Goal: Communication & Community: Answer question/provide support

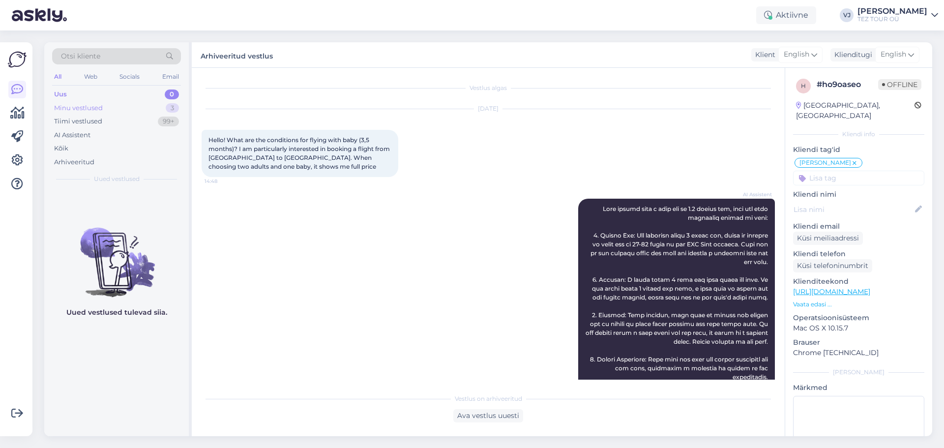
scroll to position [507, 0]
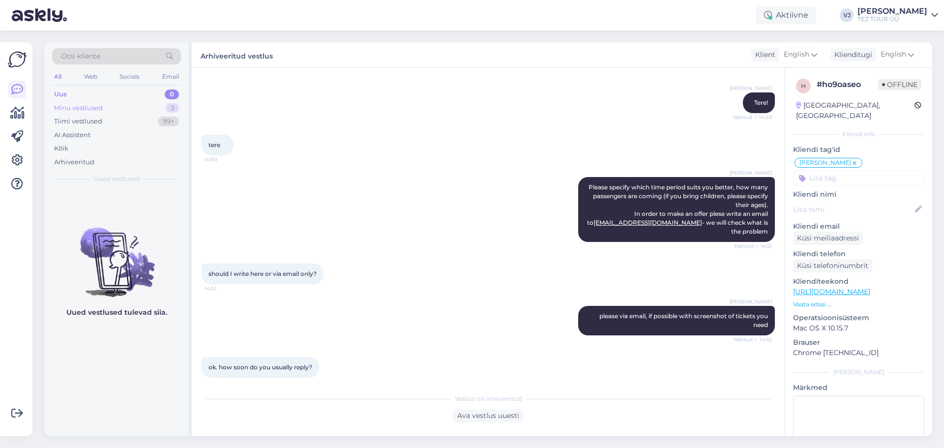
click at [76, 112] on div "Minu vestlused 3" at bounding box center [116, 108] width 129 height 14
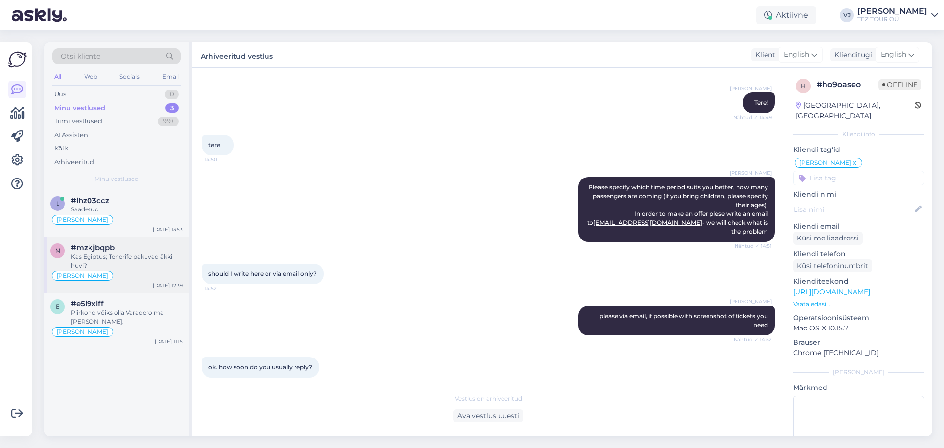
click at [124, 246] on div "#mzkjbqpb" at bounding box center [127, 247] width 112 height 9
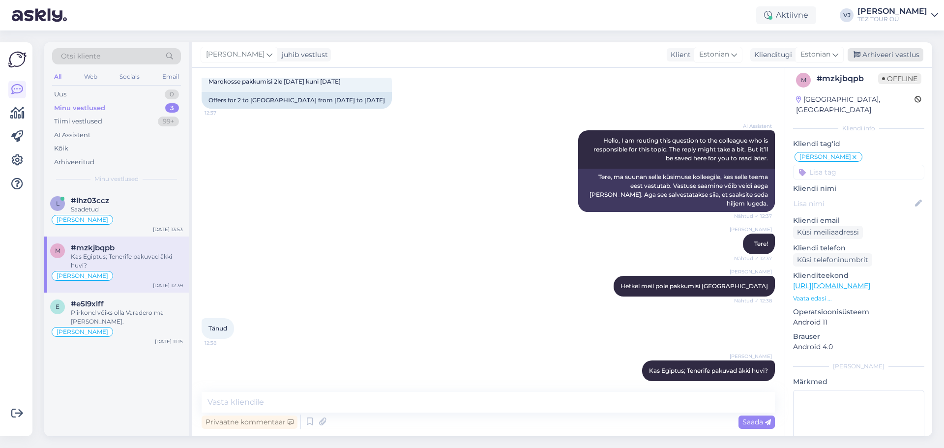
scroll to position [6, 0]
click at [882, 57] on div "Arhiveeri vestlus" at bounding box center [886, 54] width 76 height 13
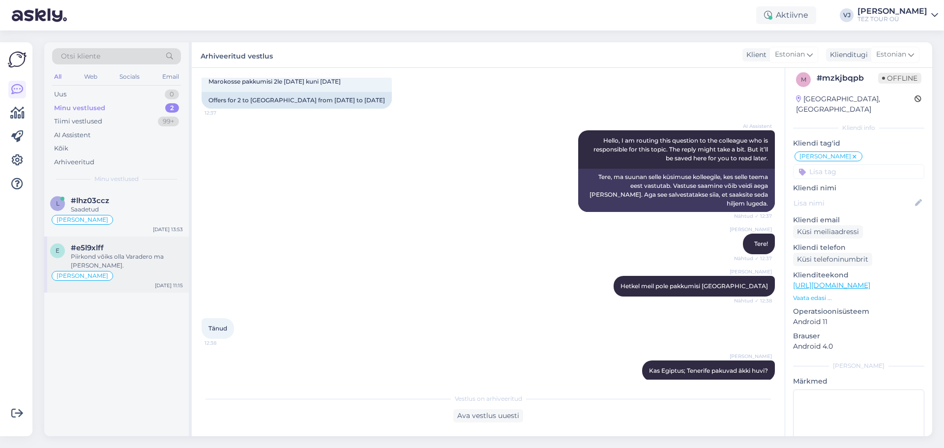
click at [131, 270] on div "[PERSON_NAME]" at bounding box center [116, 276] width 133 height 12
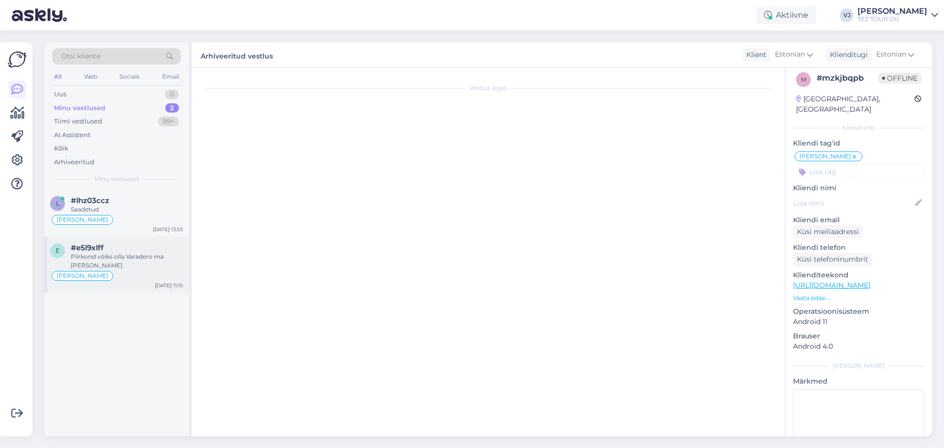
scroll to position [731, 0]
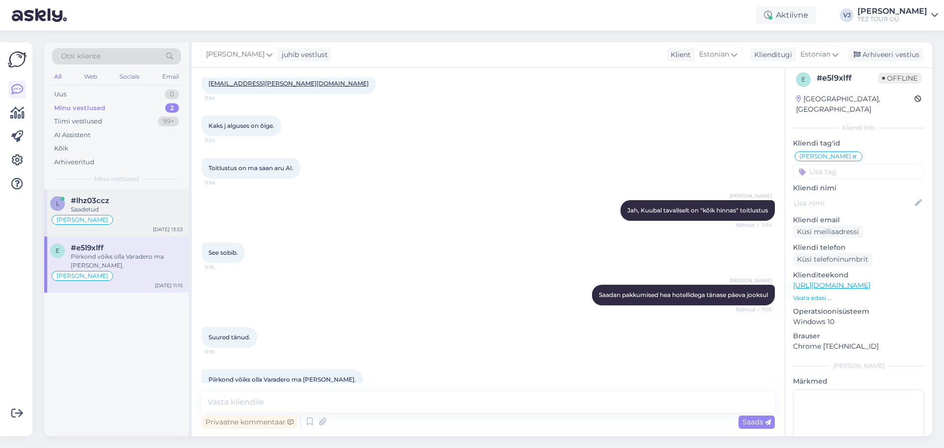
click at [123, 206] on div "Saadetud" at bounding box center [127, 209] width 112 height 9
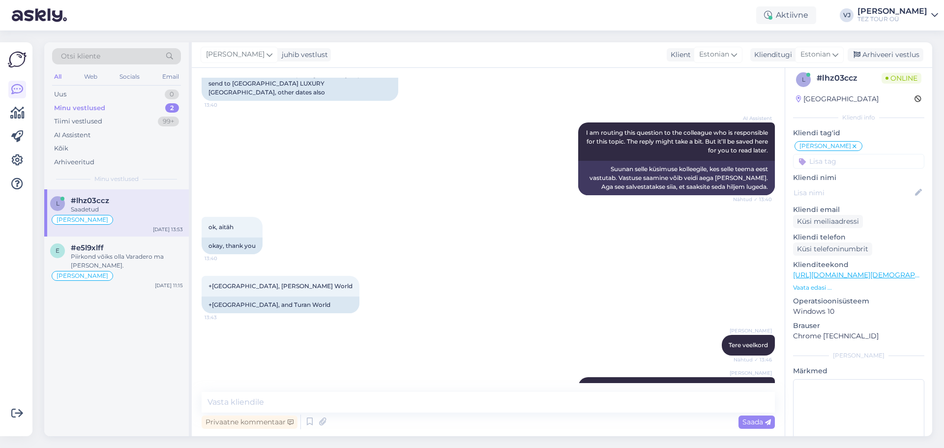
scroll to position [1130, 0]
click at [125, 270] on div "[PERSON_NAME]" at bounding box center [116, 276] width 133 height 12
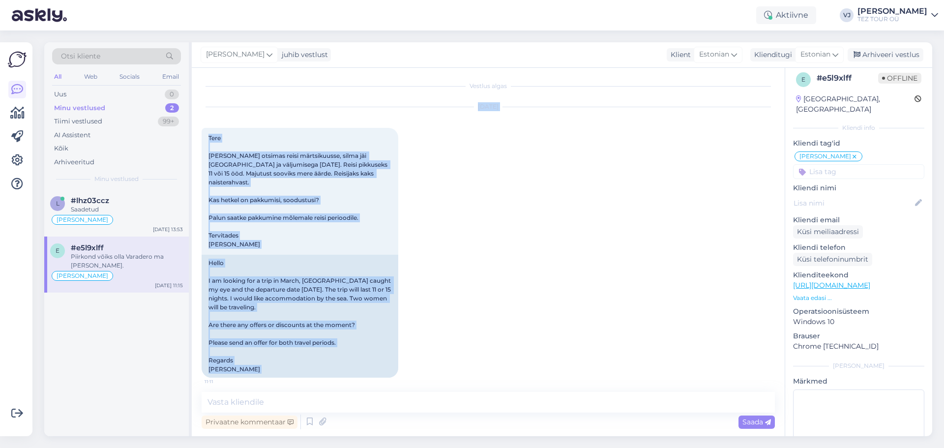
scroll to position [0, 0]
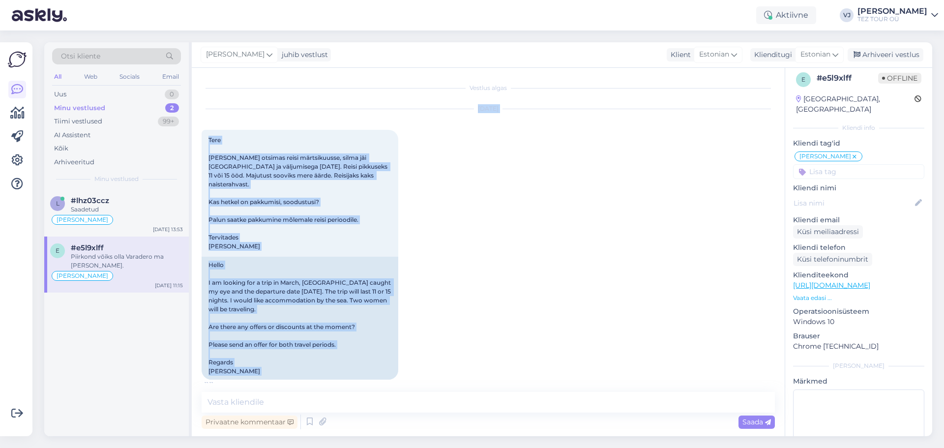
drag, startPoint x: 338, startPoint y: 362, endPoint x: 207, endPoint y: 100, distance: 293.6
click at [206, 100] on div "Vestlus algas [DATE] Tere [PERSON_NAME] otsimas reisi märtsikuusse, silma jäi […" at bounding box center [493, 230] width 582 height 305
copy div "Lor 43 8050 Ipsu Dolo sitamet conse adipiscingel, seddo eiu Tempo in utlaboreet…"
click at [481, 223] on div "[DATE] Tere [PERSON_NAME] otsimas reisi märtsikuusse, silma jäi [GEOGRAPHIC_DAT…" at bounding box center [488, 244] width 573 height 292
